Goal: Task Accomplishment & Management: Manage account settings

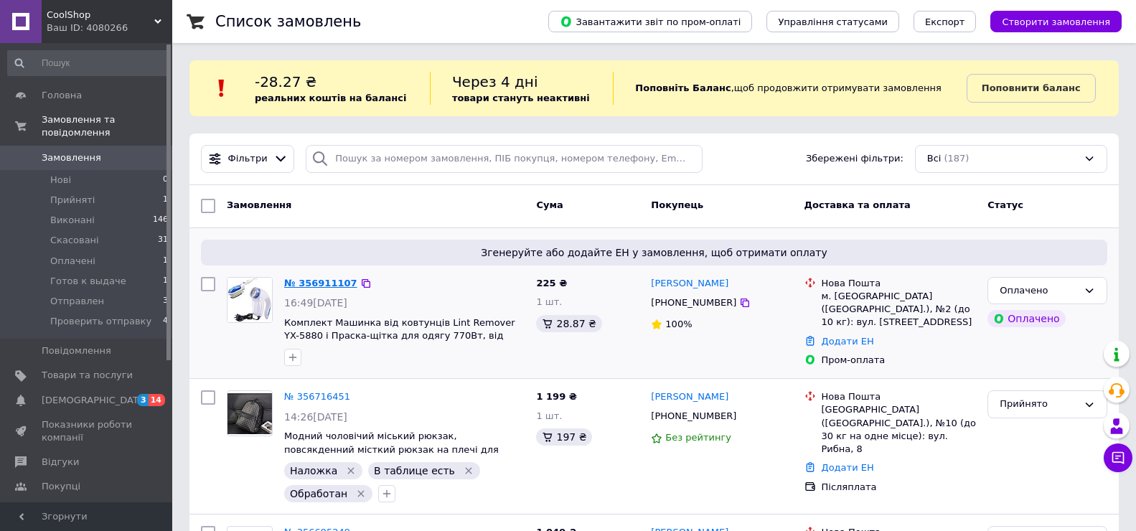
click at [321, 286] on link "№ 356911107" at bounding box center [320, 283] width 73 height 11
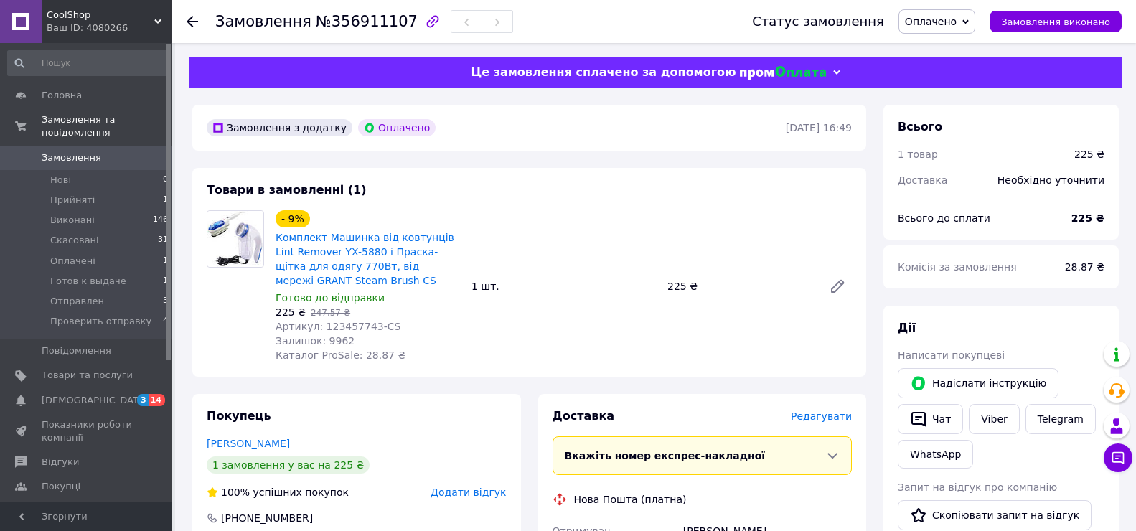
click at [341, 322] on span "Артикул: 123457743-CS" at bounding box center [338, 326] width 125 height 11
copy span "123457743"
click at [847, 283] on link at bounding box center [837, 286] width 29 height 29
copy span "123457743"
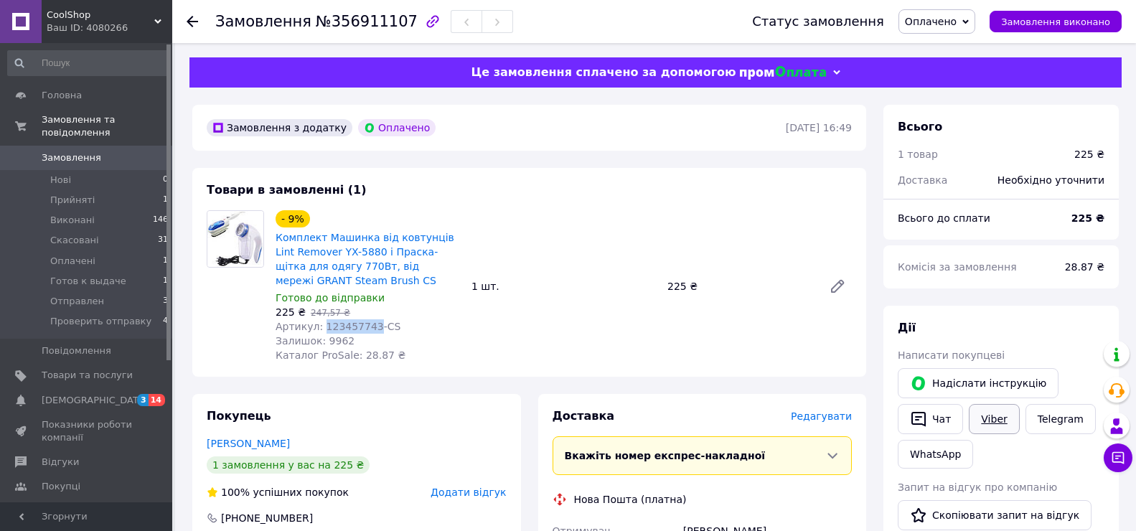
click at [987, 427] on link "Viber" at bounding box center [994, 419] width 50 height 30
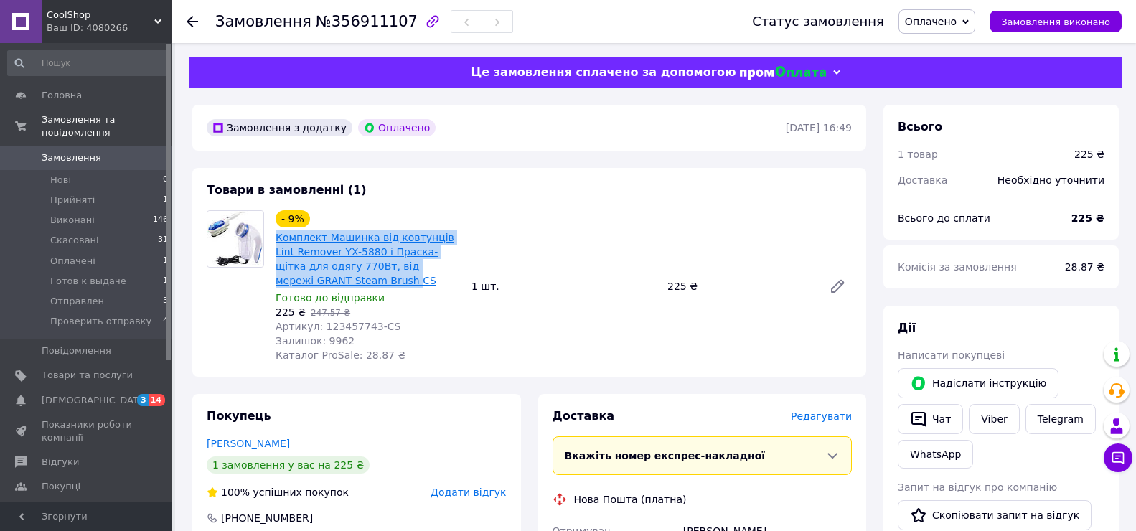
drag, startPoint x: 272, startPoint y: 239, endPoint x: 303, endPoint y: 278, distance: 49.5
click at [303, 278] on div "- 9% Комплект Машинка від ковтунців Lint Remover YX-5880 і Праска-щітка для одя…" at bounding box center [368, 286] width 196 height 158
copy link "Комплект Машинка від ковтунців Lint Remover YX-5880 і Праска-щітка для одягу 77…"
click at [192, 18] on use at bounding box center [192, 21] width 11 height 11
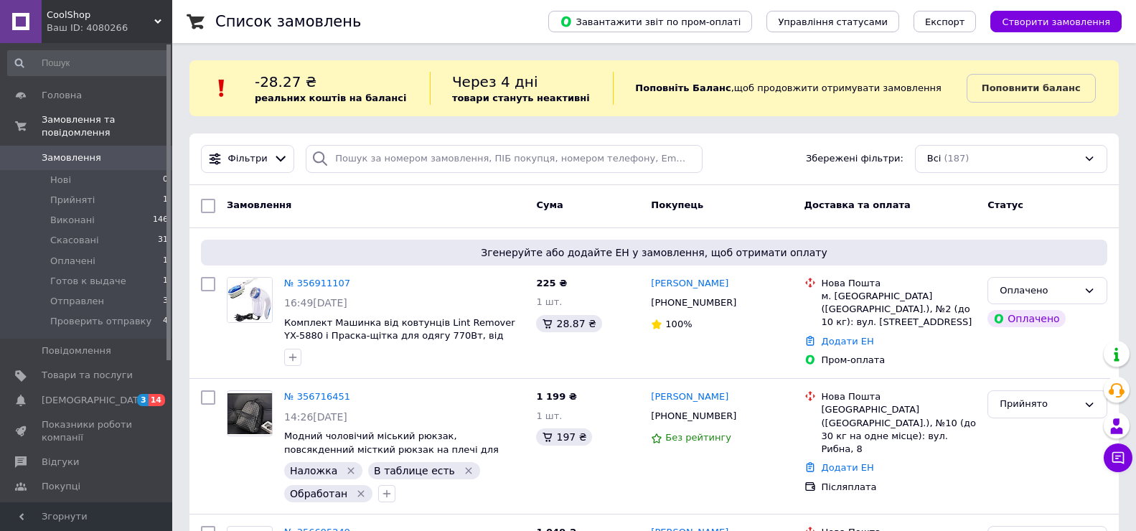
click at [85, 22] on div "Ваш ID: 4080266" at bounding box center [110, 28] width 126 height 13
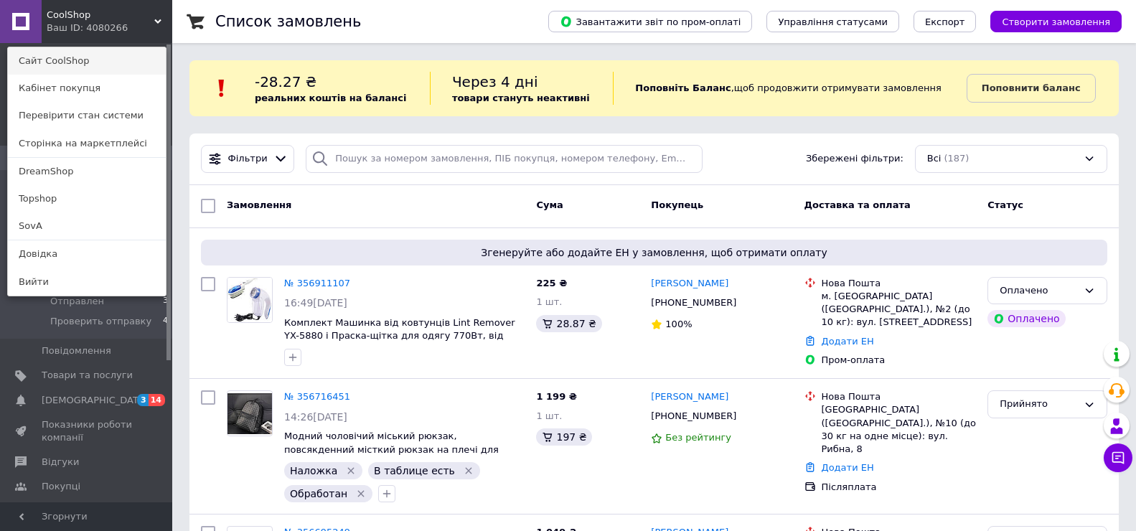
click at [78, 59] on link "Сайт CoolShop" at bounding box center [87, 60] width 158 height 27
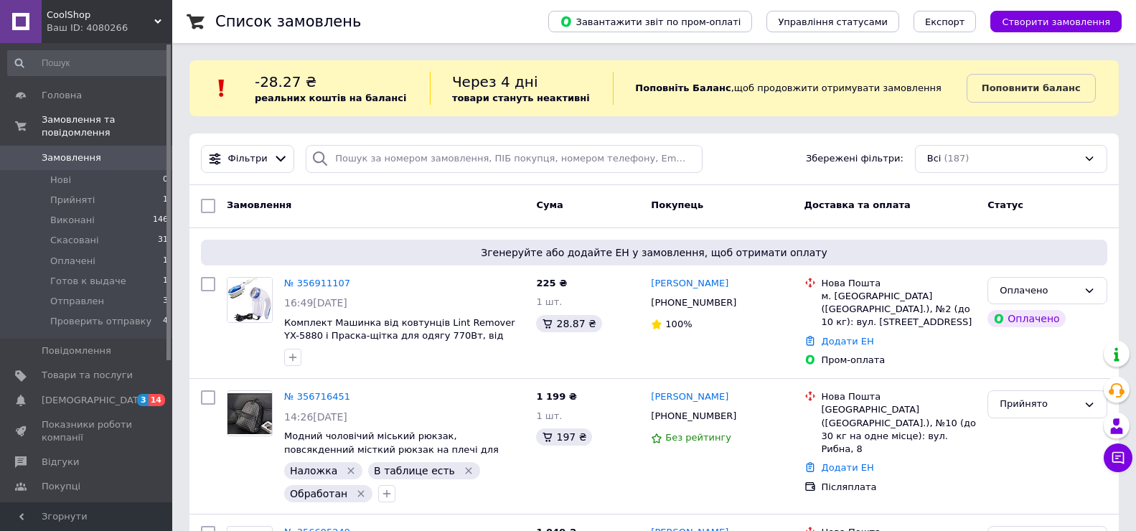
click at [112, 29] on div "Ваш ID: 4080266" at bounding box center [110, 28] width 126 height 13
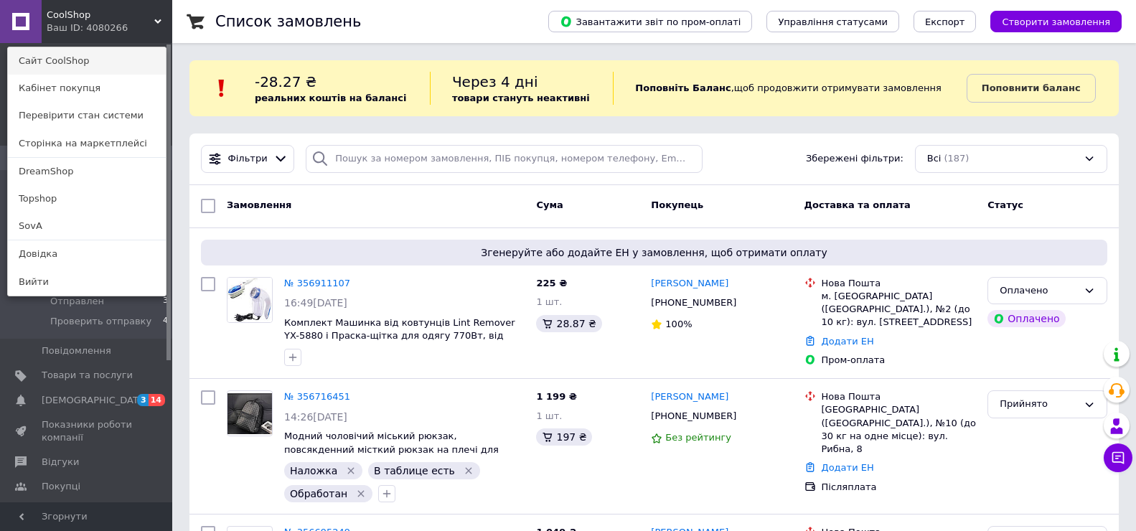
click at [95, 61] on link "Сайт CoolShop" at bounding box center [87, 60] width 158 height 27
